Goal: Task Accomplishment & Management: Use online tool/utility

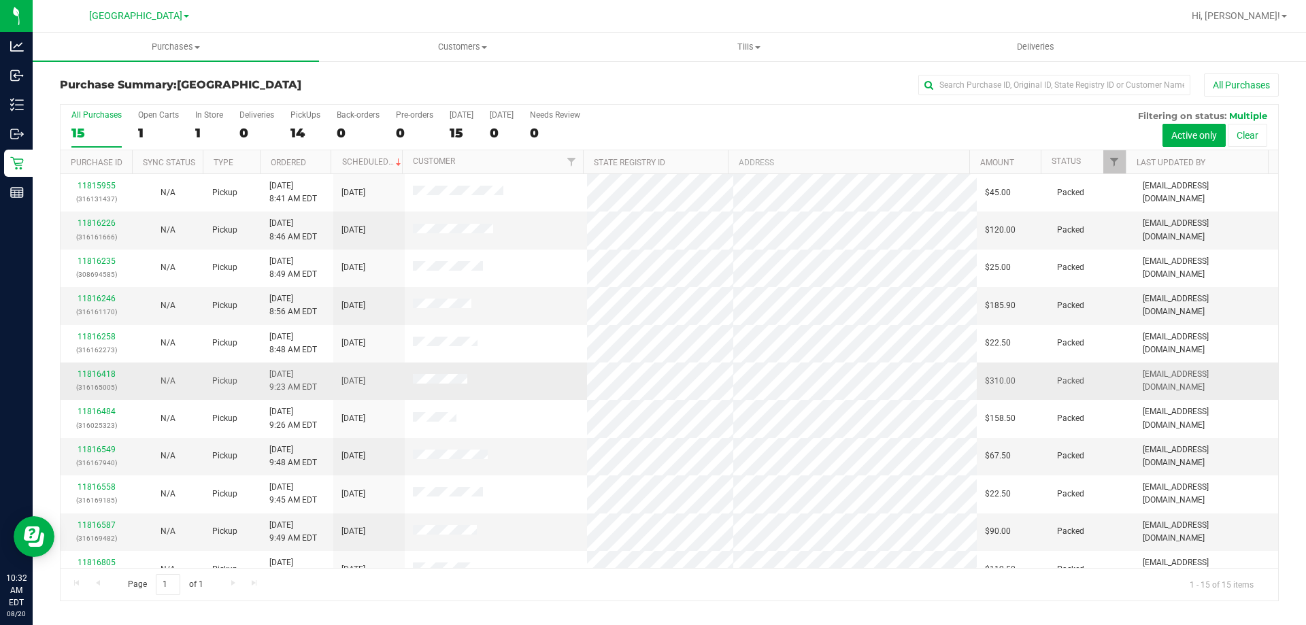
scroll to position [171, 0]
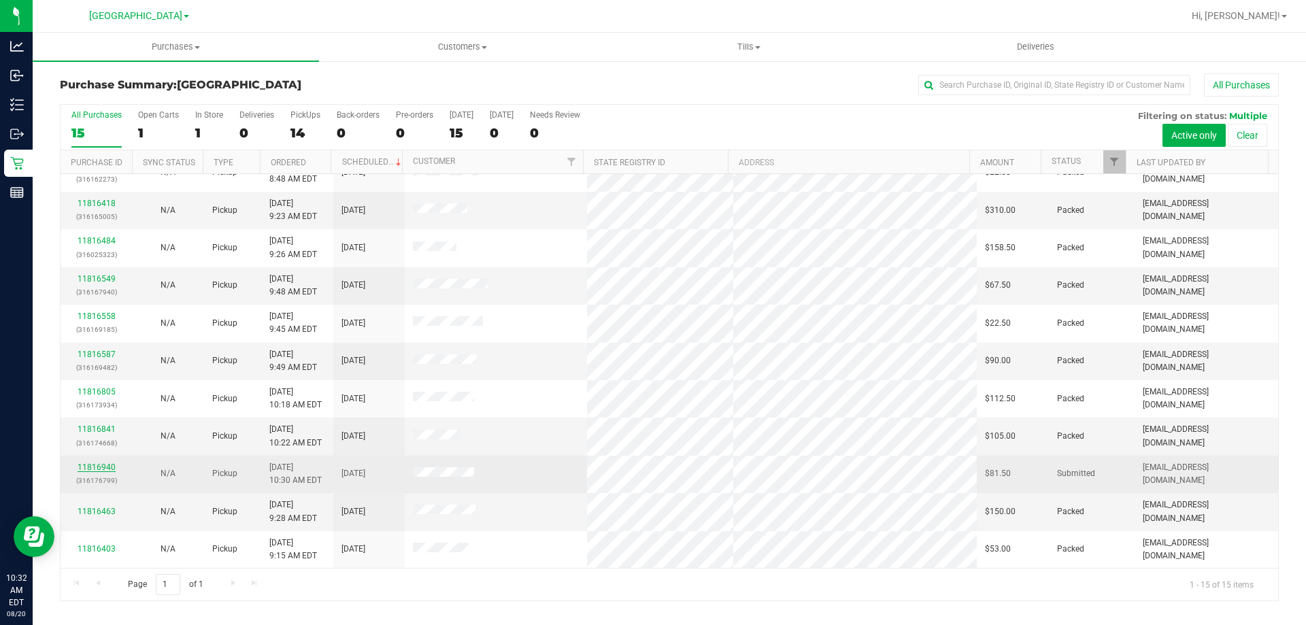
click at [100, 467] on link "11816940" at bounding box center [97, 468] width 38 height 10
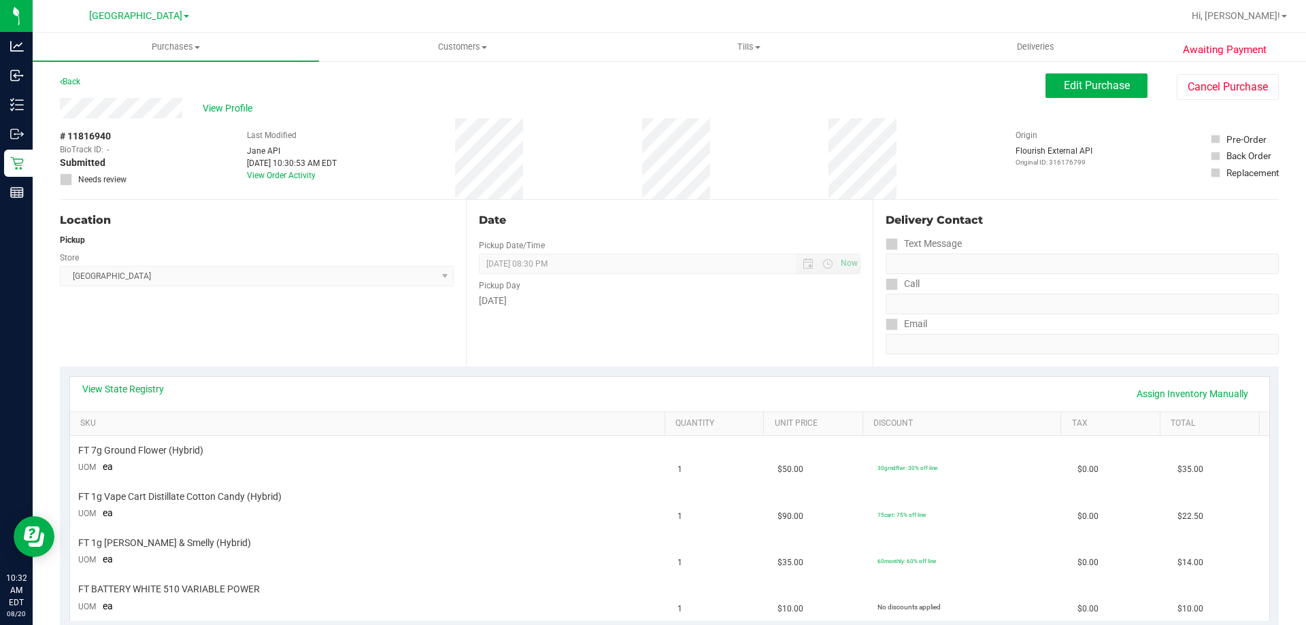
click at [544, 344] on div "Date Pickup Date/Time [DATE] Now [DATE] 08:30 PM Now Pickup Day [DATE]" at bounding box center [669, 283] width 406 height 167
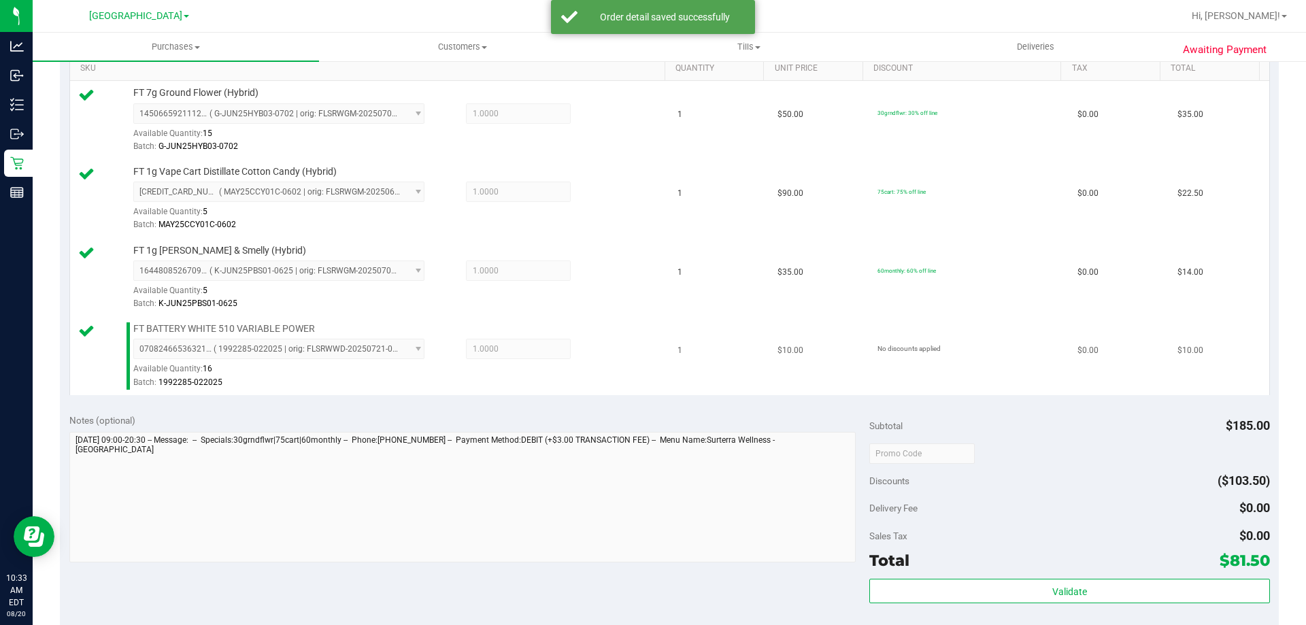
scroll to position [544, 0]
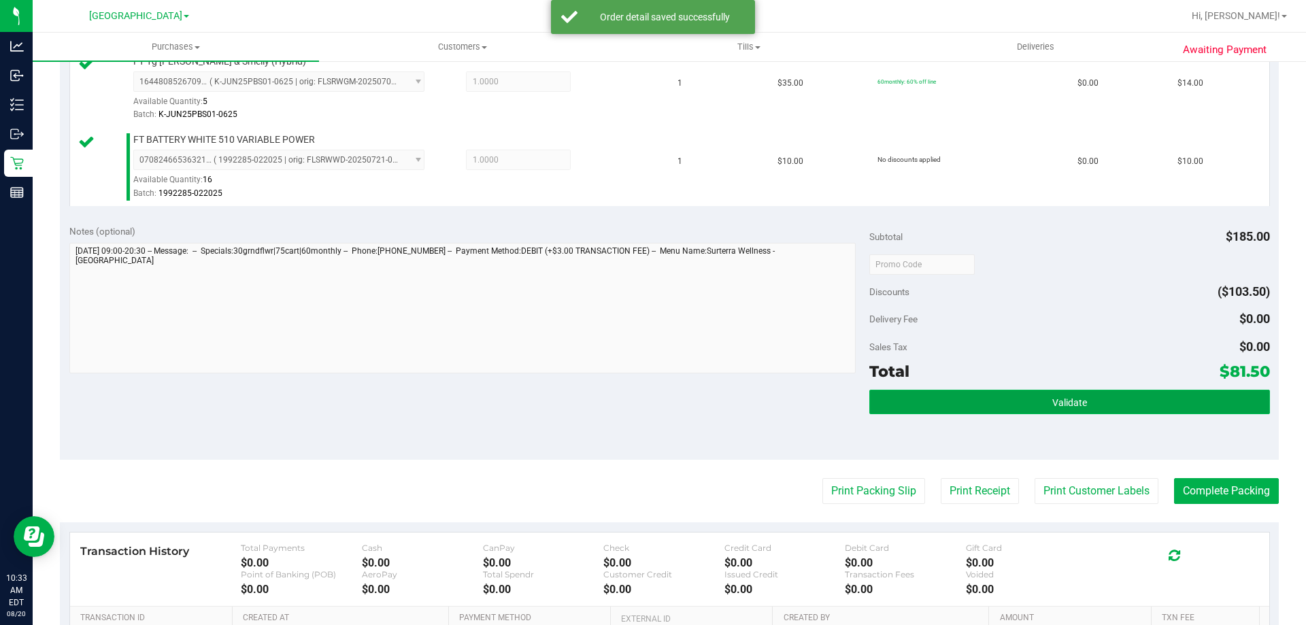
click at [892, 403] on button "Validate" at bounding box center [1069, 402] width 400 height 24
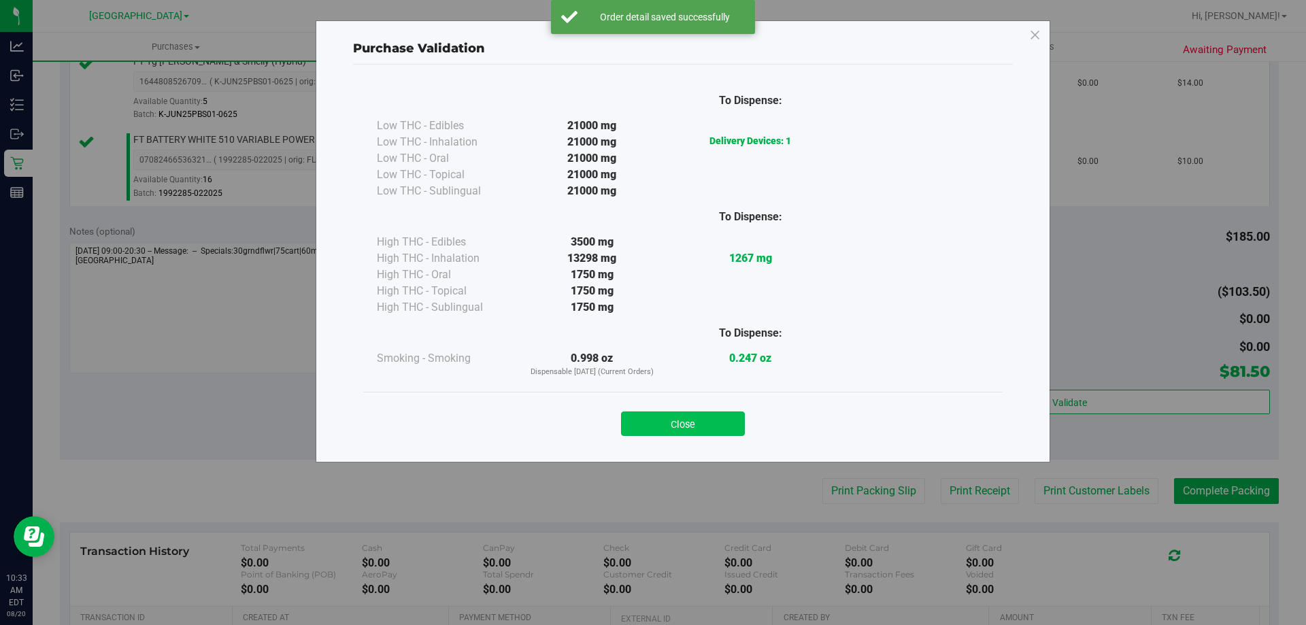
click at [654, 422] on button "Close" at bounding box center [683, 424] width 124 height 24
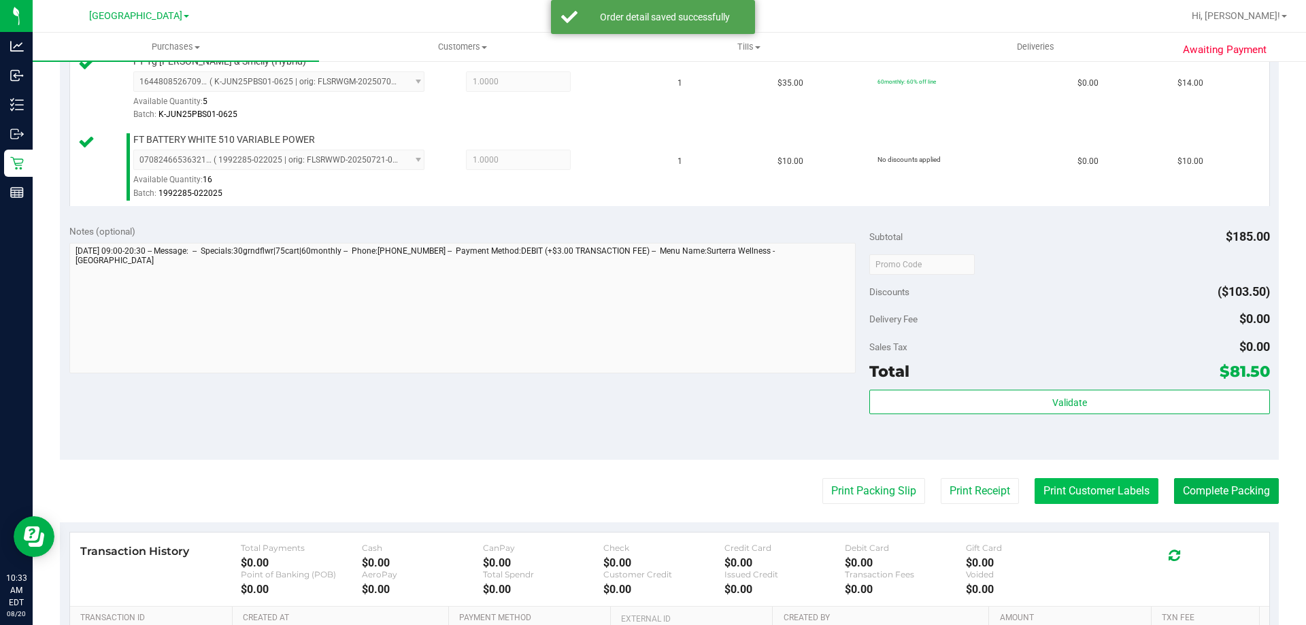
click at [1075, 492] on button "Print Customer Labels" at bounding box center [1097, 491] width 124 height 26
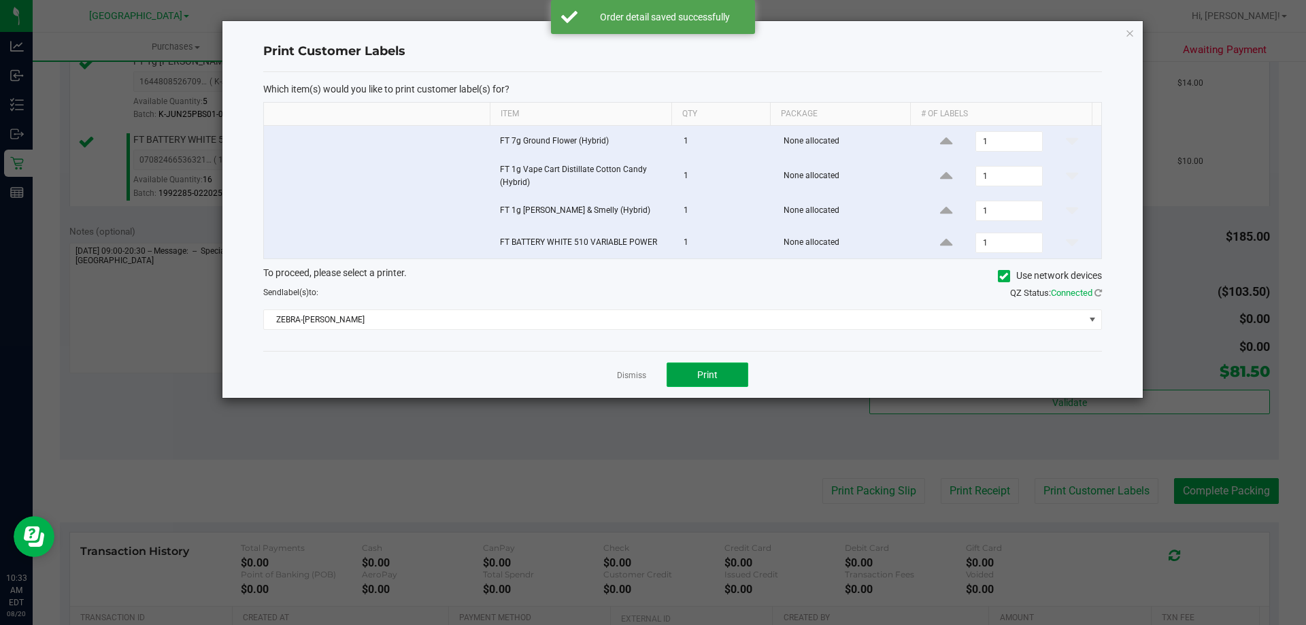
click at [705, 382] on button "Print" at bounding box center [708, 375] width 82 height 24
click at [624, 375] on link "Dismiss" at bounding box center [631, 376] width 29 height 12
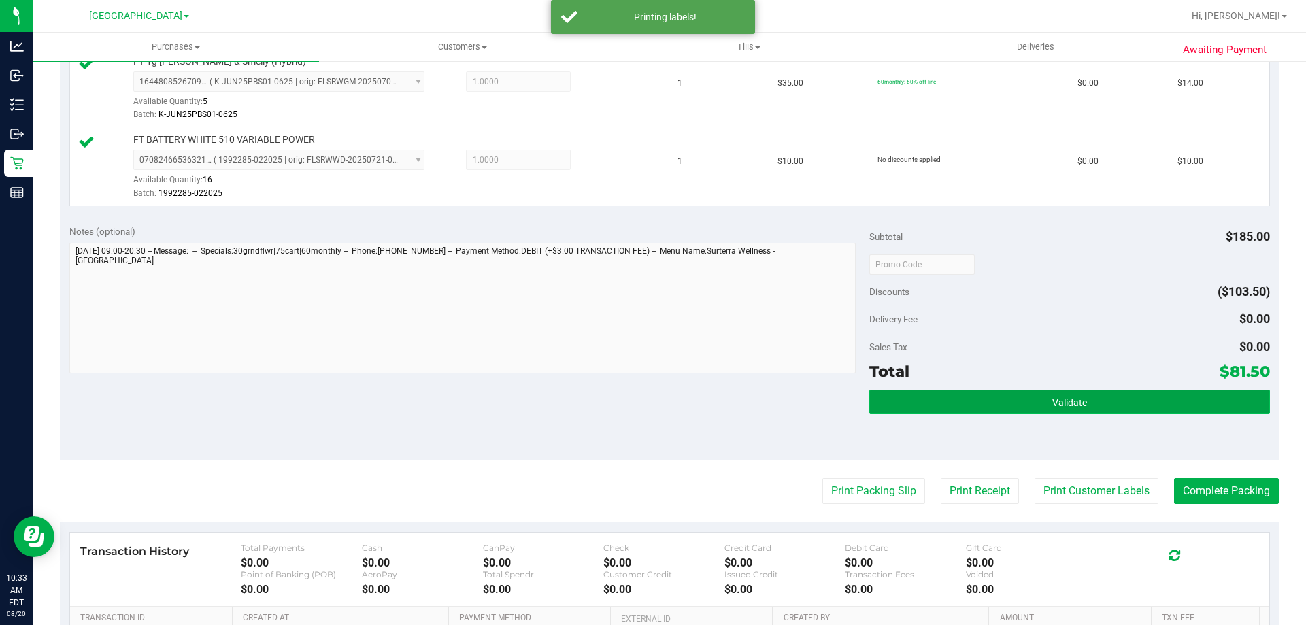
click at [910, 397] on button "Validate" at bounding box center [1069, 402] width 400 height 24
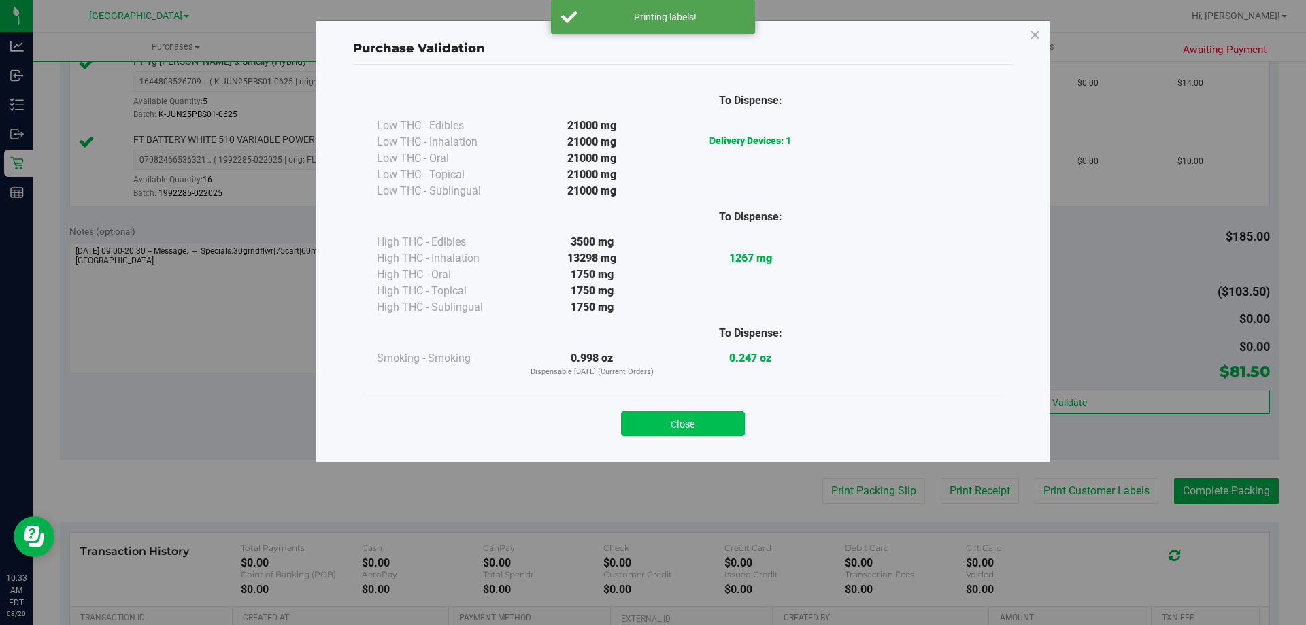
click at [722, 416] on button "Close" at bounding box center [683, 424] width 124 height 24
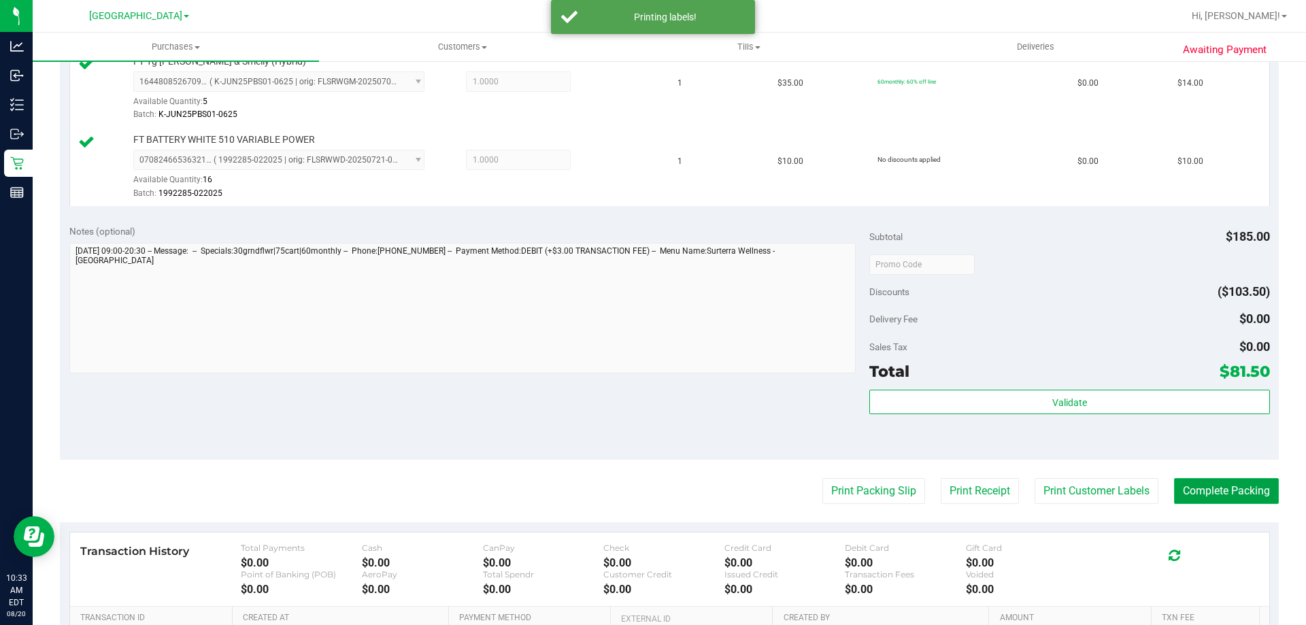
click at [1192, 491] on button "Complete Packing" at bounding box center [1226, 491] width 105 height 26
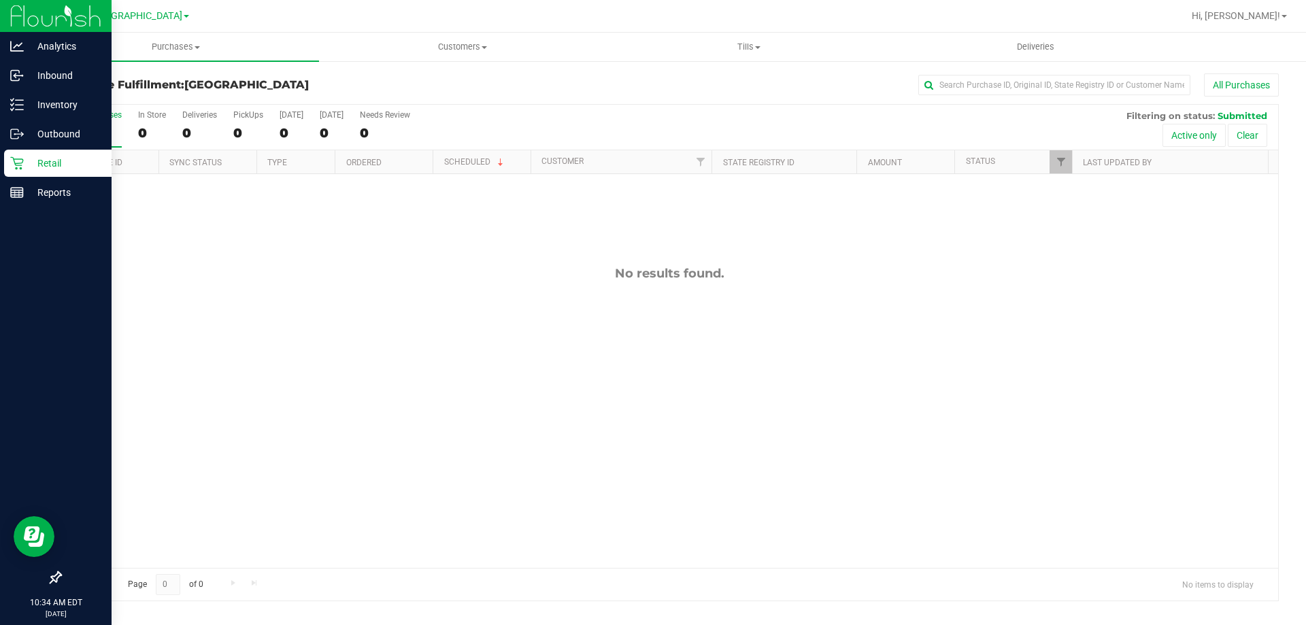
click at [73, 167] on p "Retail" at bounding box center [65, 163] width 82 height 16
